Goal: Transaction & Acquisition: Purchase product/service

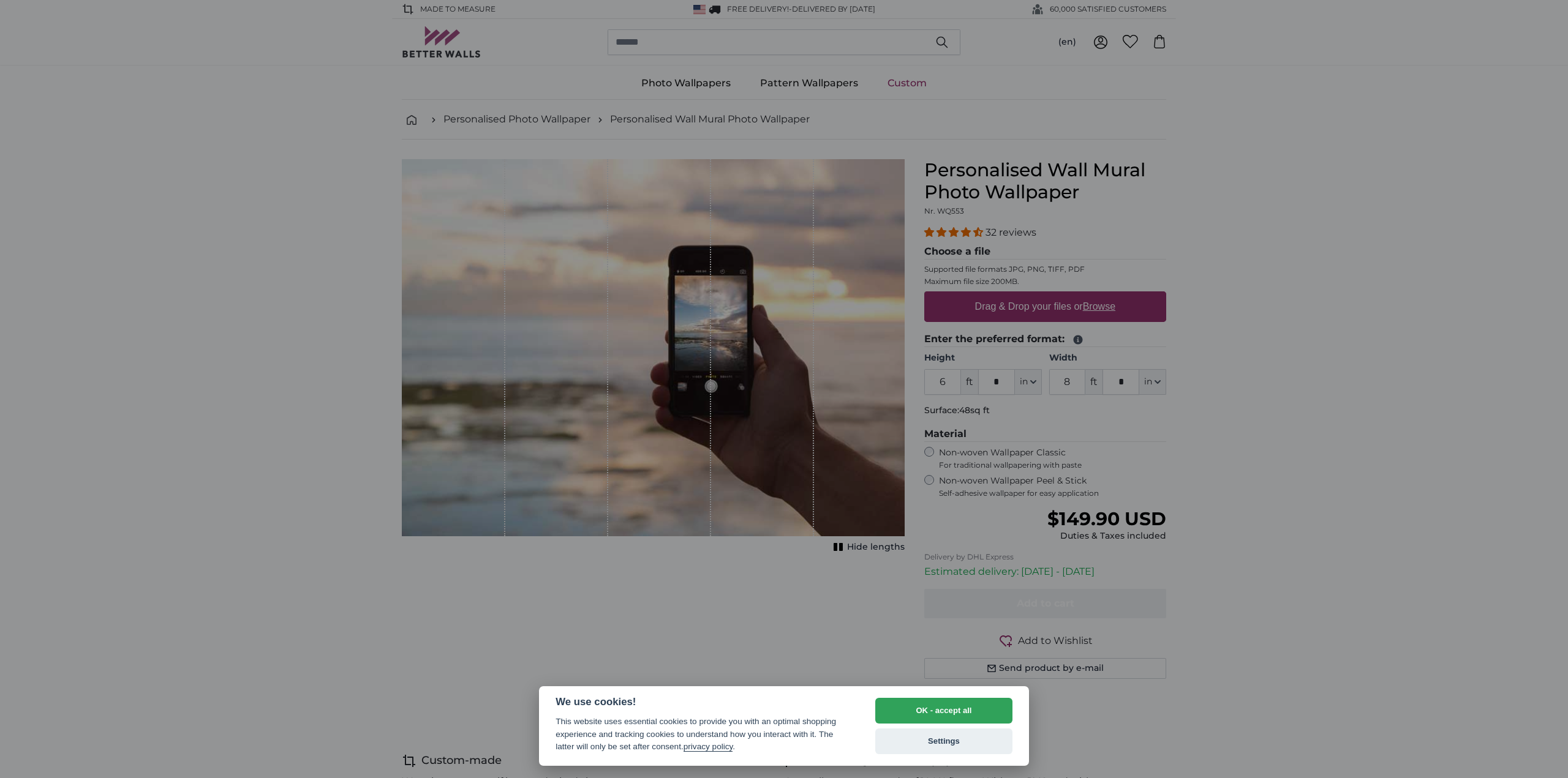
select select "**"
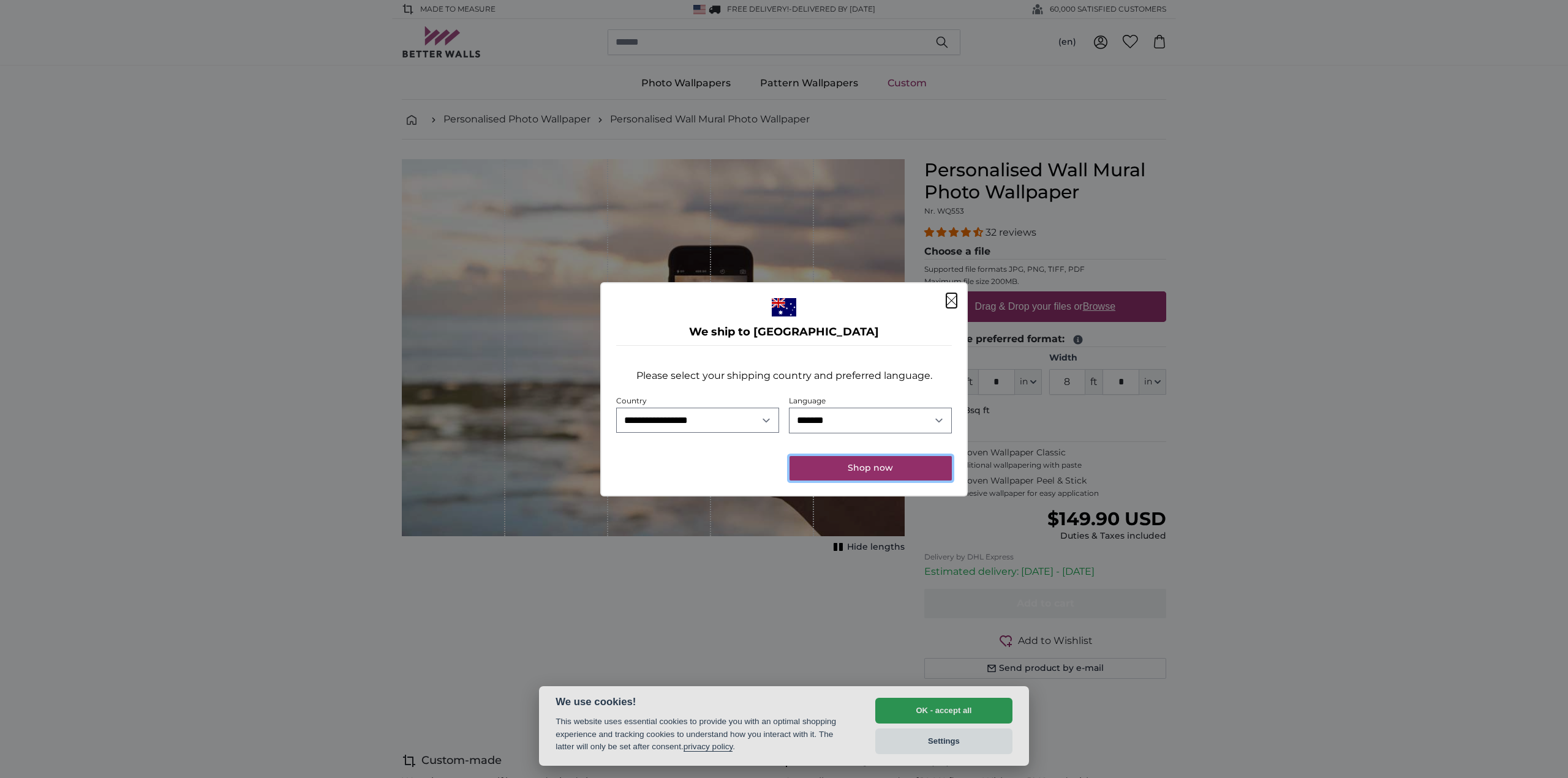
click at [894, 465] on button "Shop now" at bounding box center [870, 469] width 163 height 25
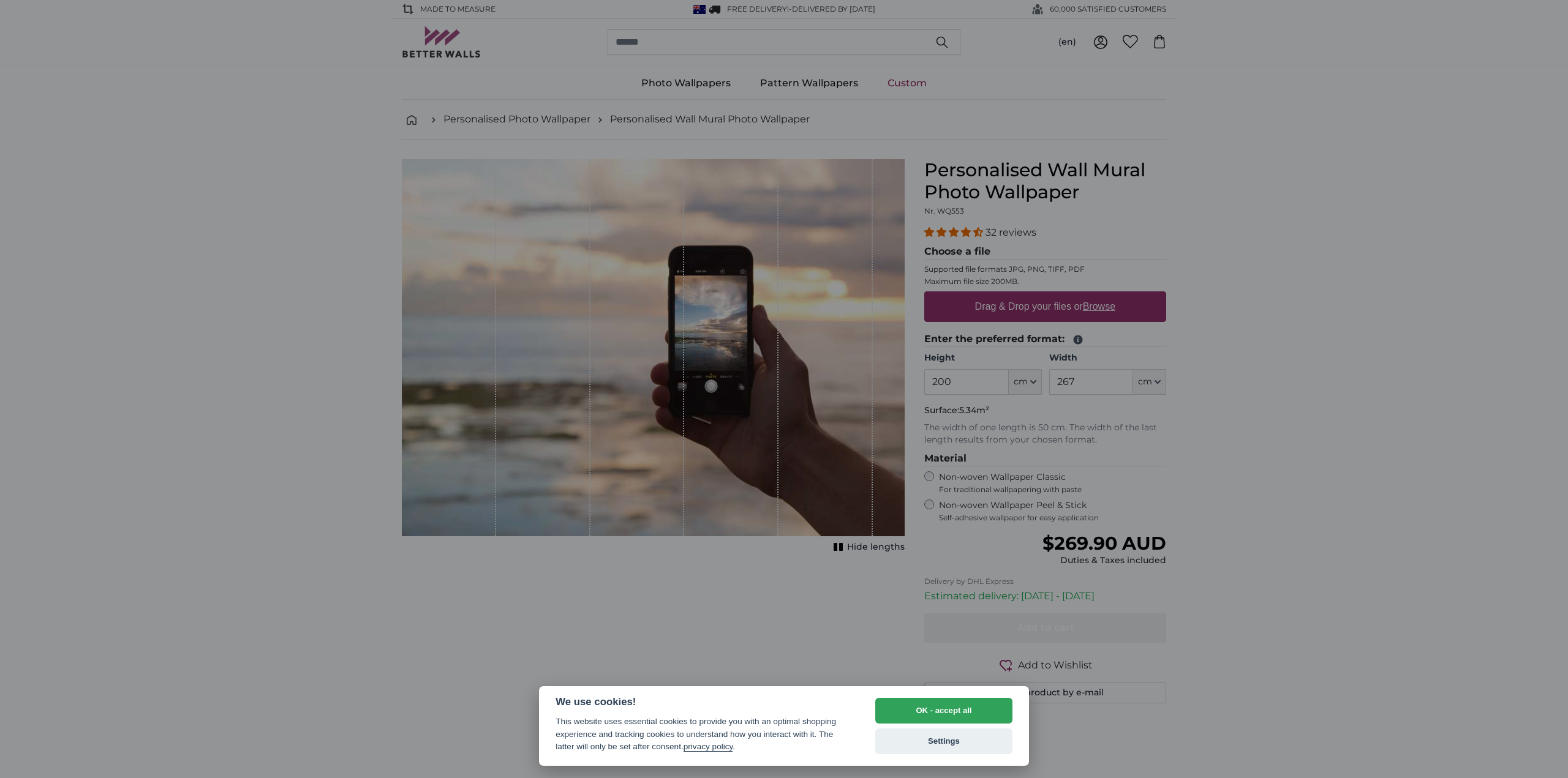
click at [1513, 398] on div at bounding box center [784, 389] width 1568 height 778
click at [1352, 311] on div at bounding box center [784, 389] width 1568 height 778
click at [979, 716] on button "OK - accept all" at bounding box center [943, 711] width 137 height 26
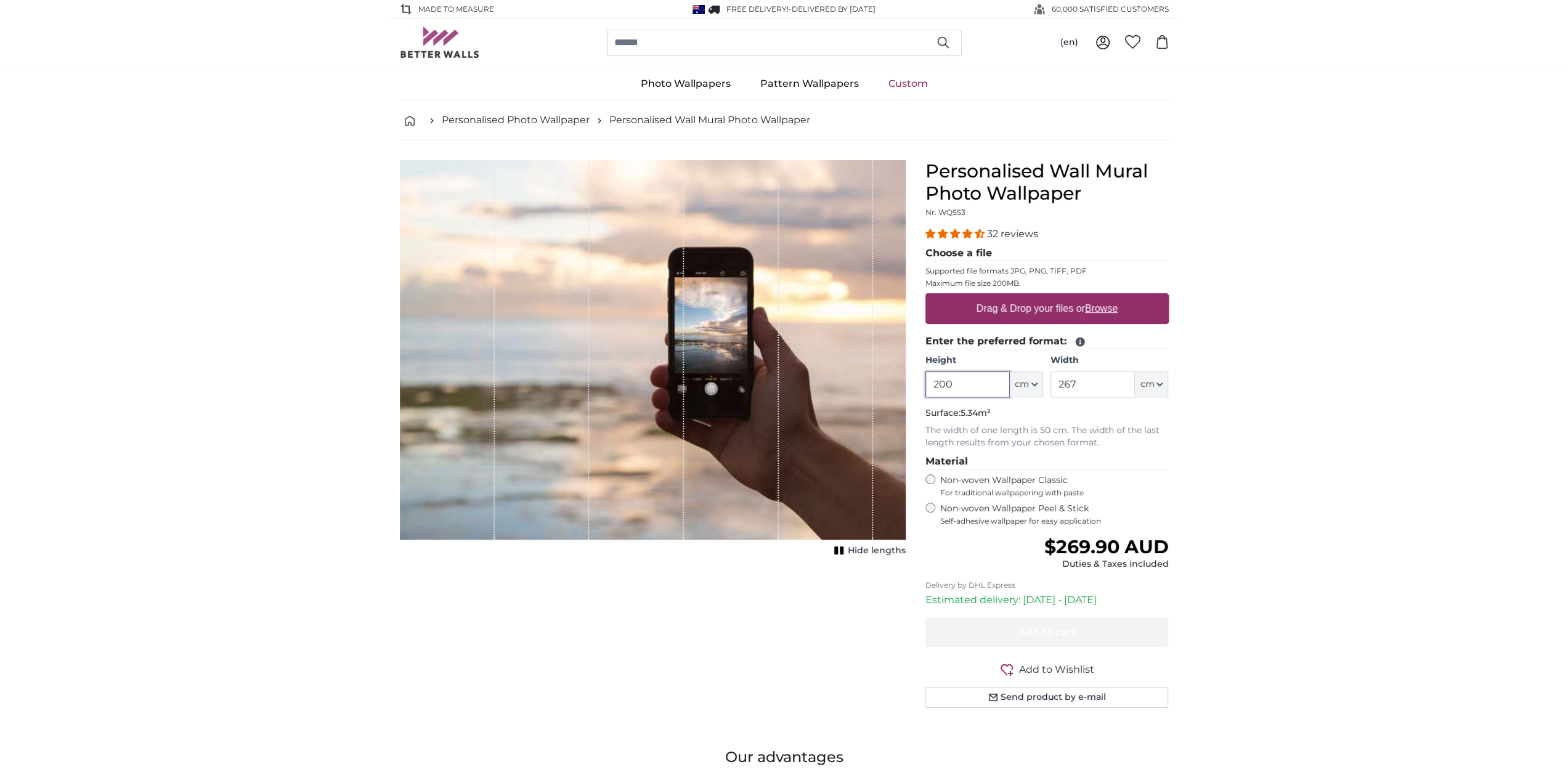
drag, startPoint x: 960, startPoint y: 378, endPoint x: 935, endPoint y: 385, distance: 26.0
click at [935, 385] on input "200" at bounding box center [967, 385] width 84 height 26
click at [973, 383] on input "200" at bounding box center [967, 385] width 84 height 26
drag, startPoint x: 973, startPoint y: 383, endPoint x: 902, endPoint y: 384, distance: 71.0
click at [902, 384] on product-detail "Cancel Crop image Hide lengths Personalised Wall Mural Photo Wallpaper Nr. WQ55…" at bounding box center [784, 439] width 789 height 597
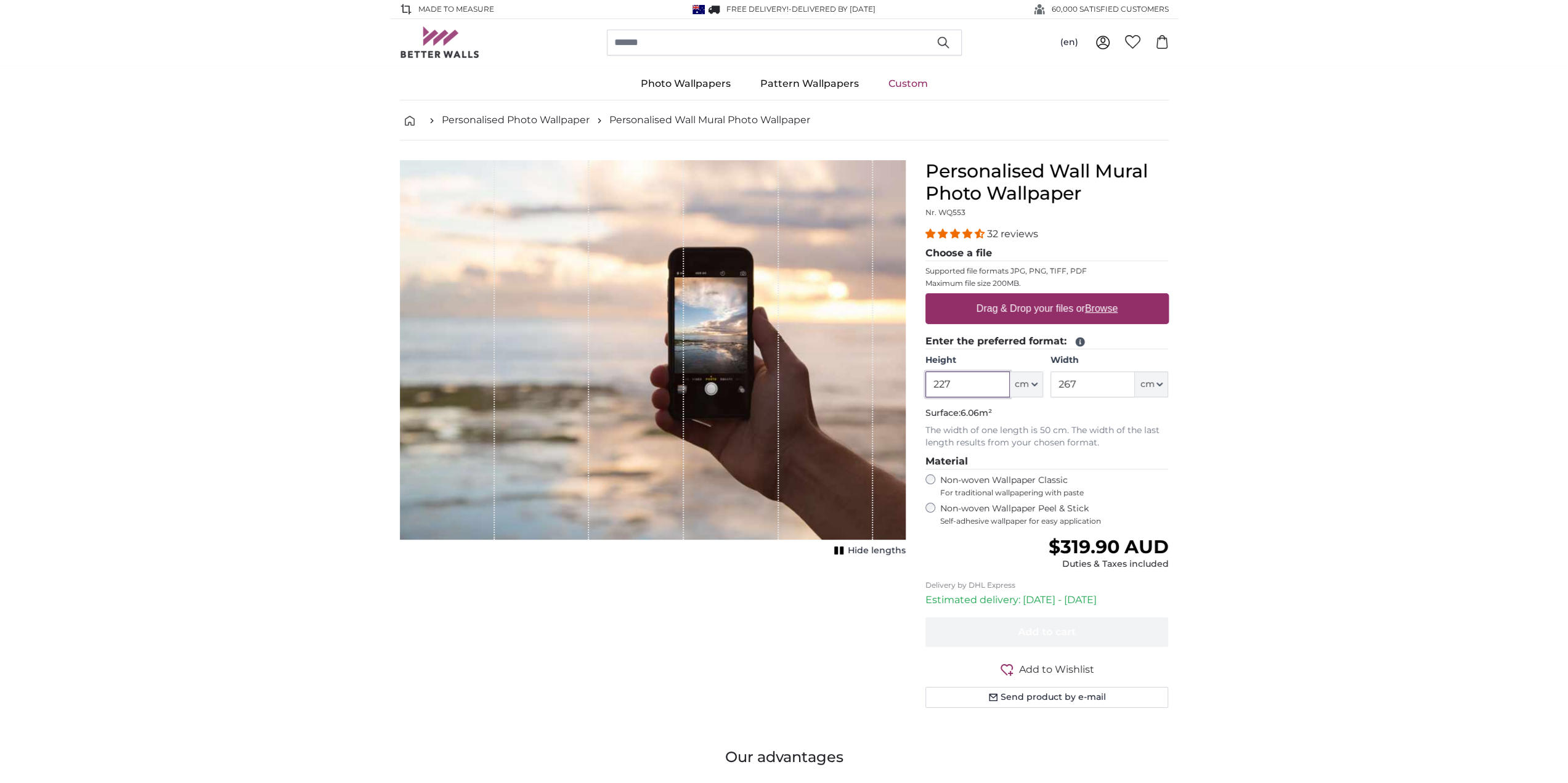
type input "227"
drag, startPoint x: 1079, startPoint y: 385, endPoint x: 1053, endPoint y: 387, distance: 26.1
click at [1053, 387] on input "267" at bounding box center [1092, 385] width 84 height 26
type input "346"
